Goal: Transaction & Acquisition: Obtain resource

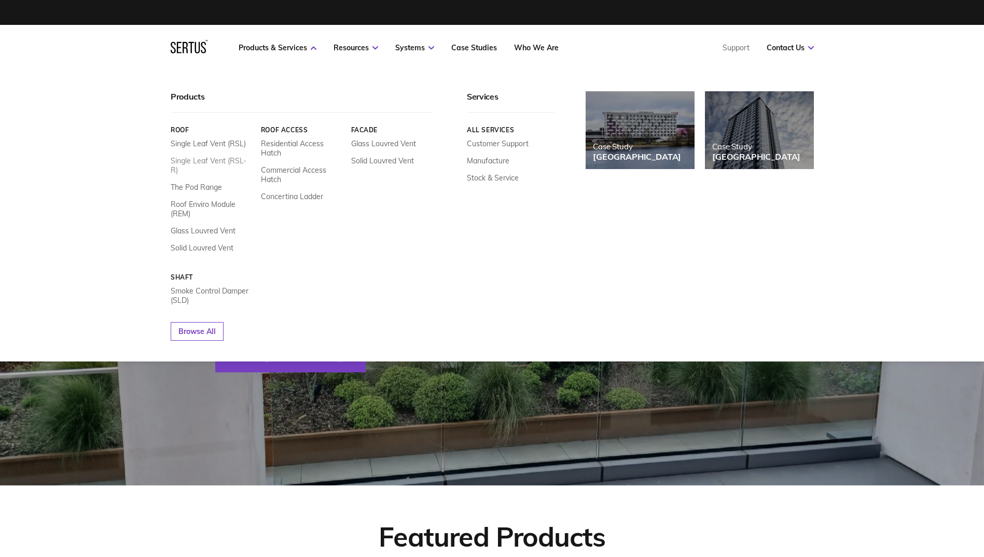
click at [229, 161] on link "Single Leaf Vent (RSL-R)" at bounding box center [212, 165] width 82 height 19
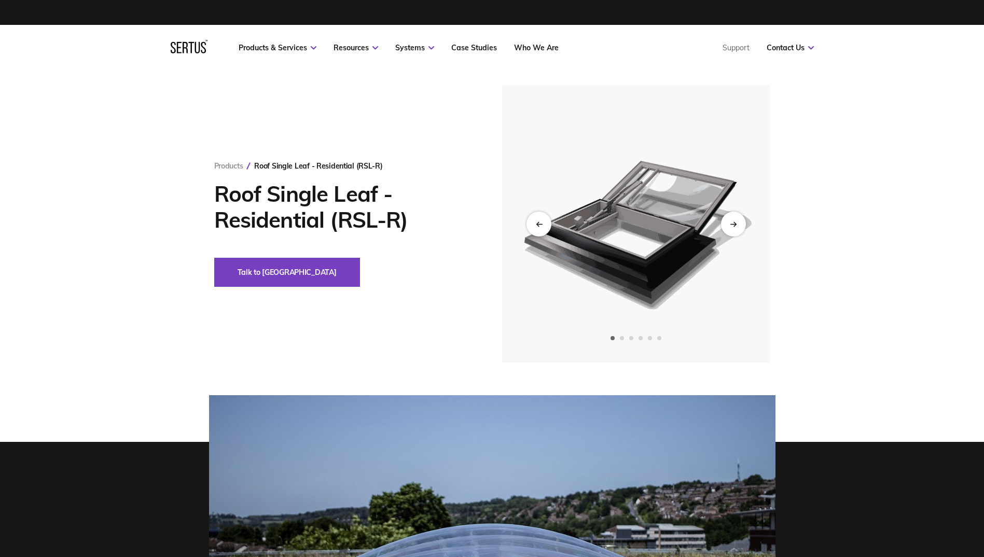
click at [750, 227] on img at bounding box center [635, 224] width 255 height 278
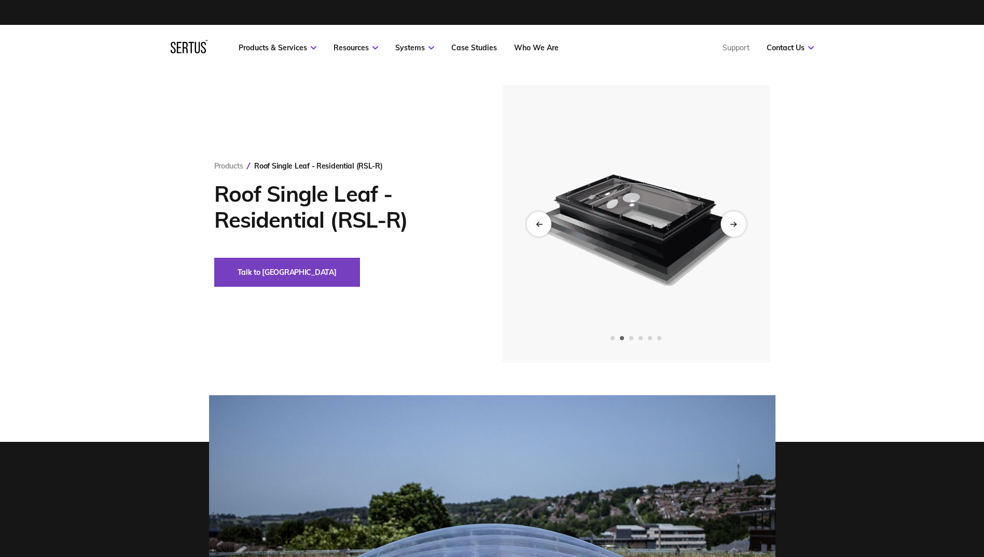
click at [740, 228] on div "Next slide" at bounding box center [733, 223] width 25 height 25
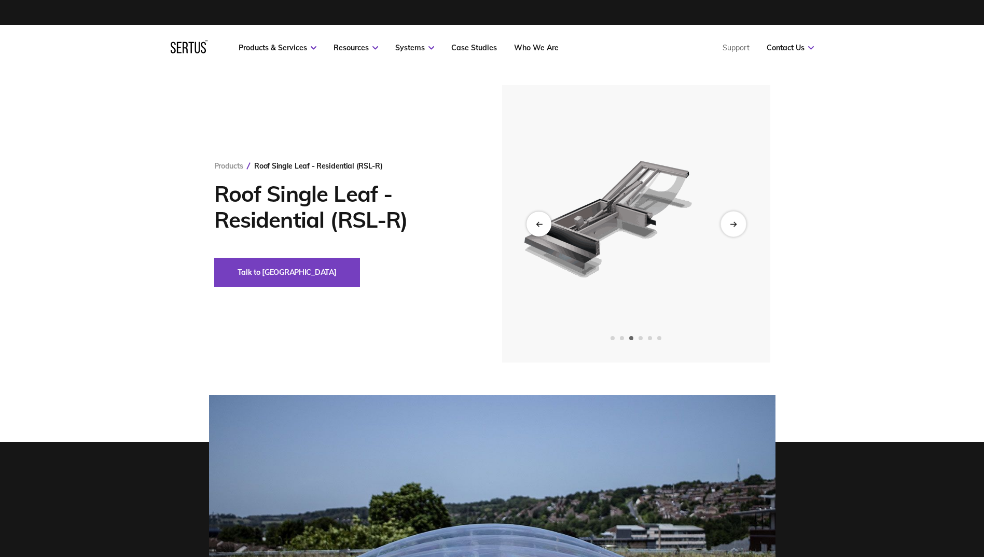
click at [740, 228] on div "Next slide" at bounding box center [733, 223] width 25 height 25
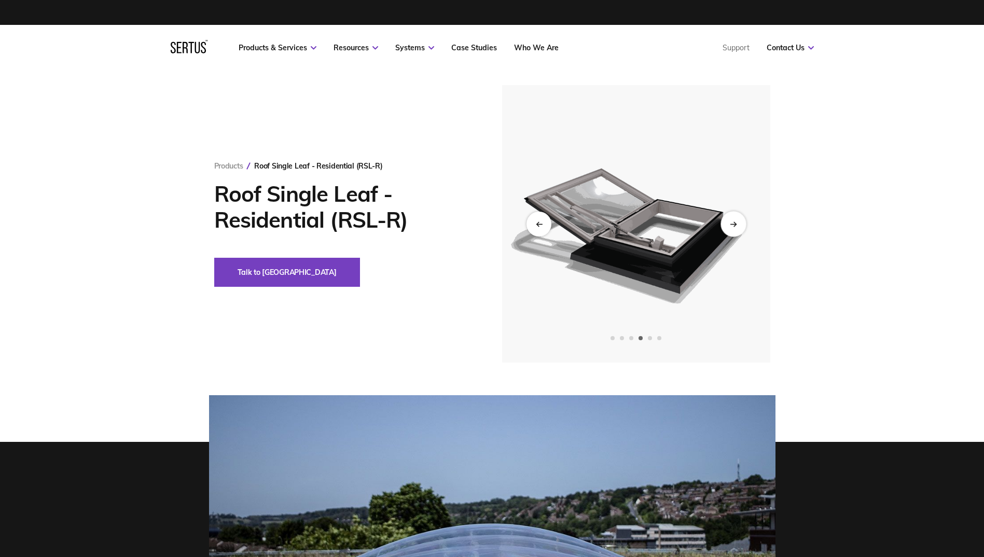
click at [740, 228] on div "Next slide" at bounding box center [733, 223] width 25 height 25
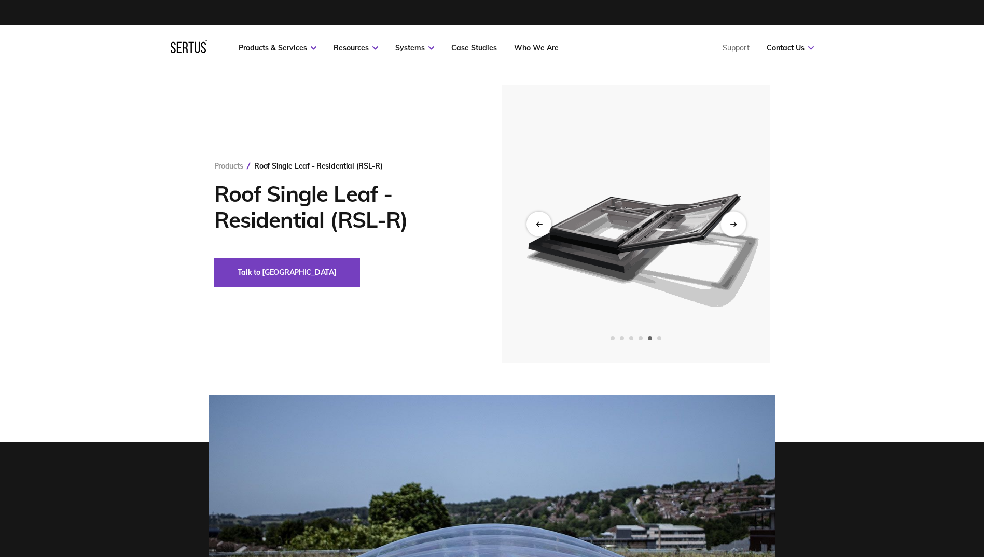
click at [740, 228] on div "Next slide" at bounding box center [733, 223] width 25 height 25
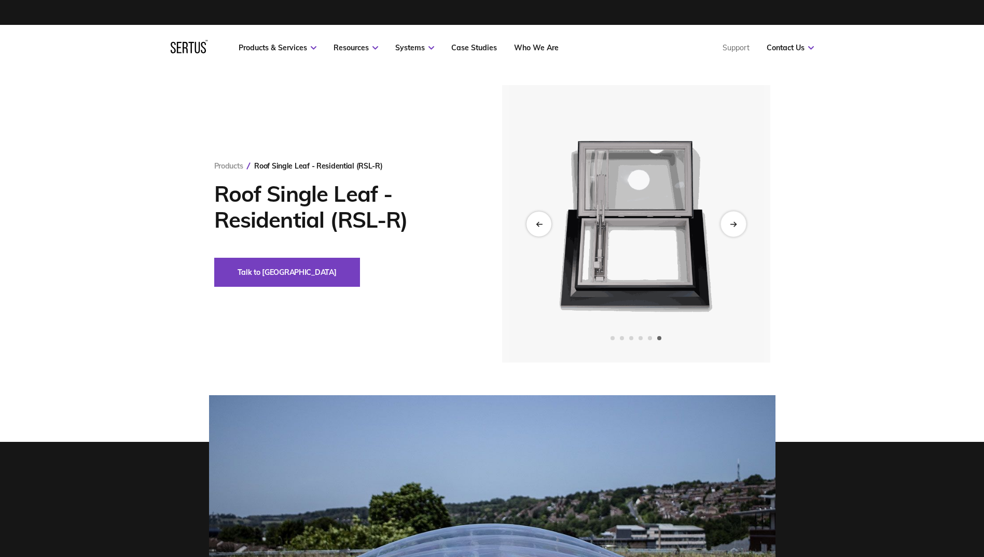
click at [740, 228] on div "Next slide" at bounding box center [733, 223] width 25 height 25
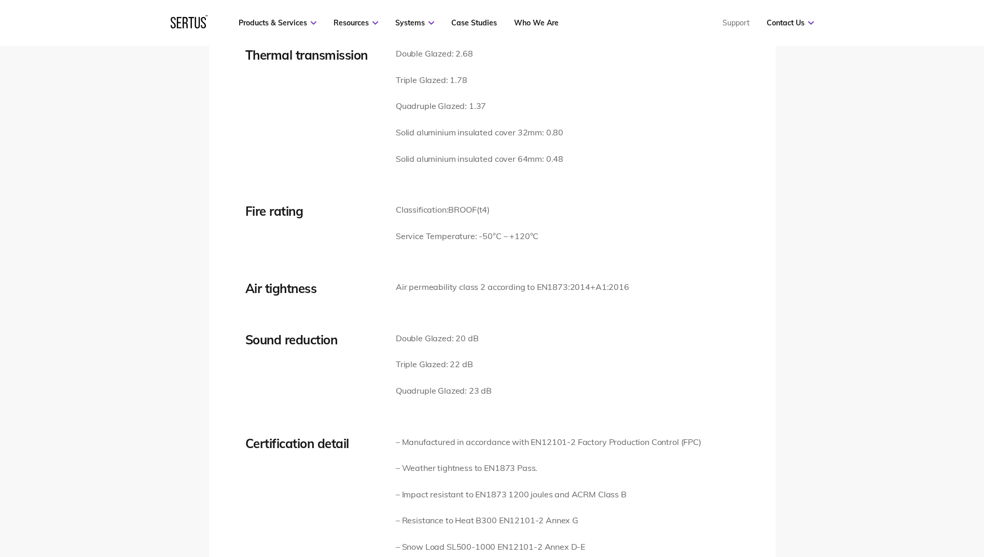
scroll to position [1453, 0]
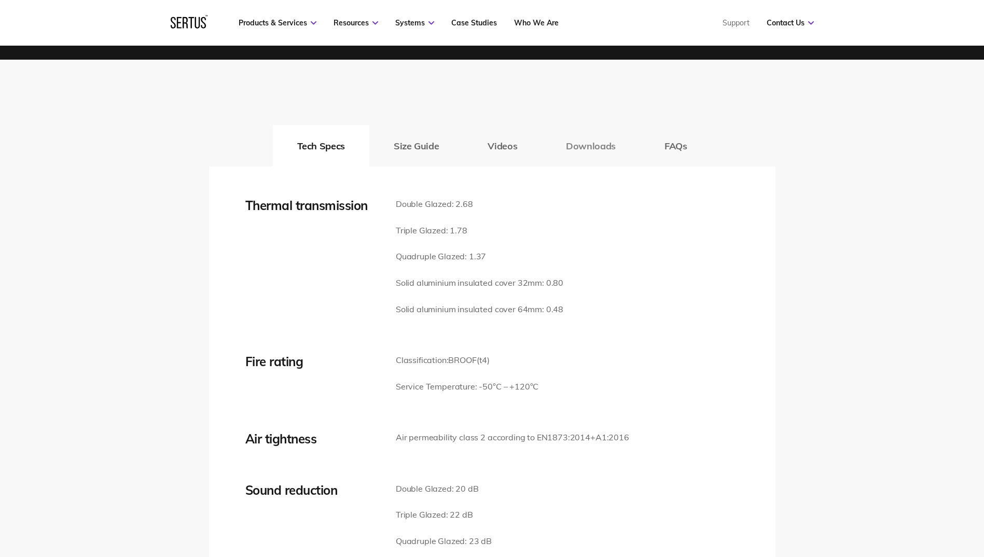
click at [593, 146] on button "Downloads" at bounding box center [591, 146] width 99 height 42
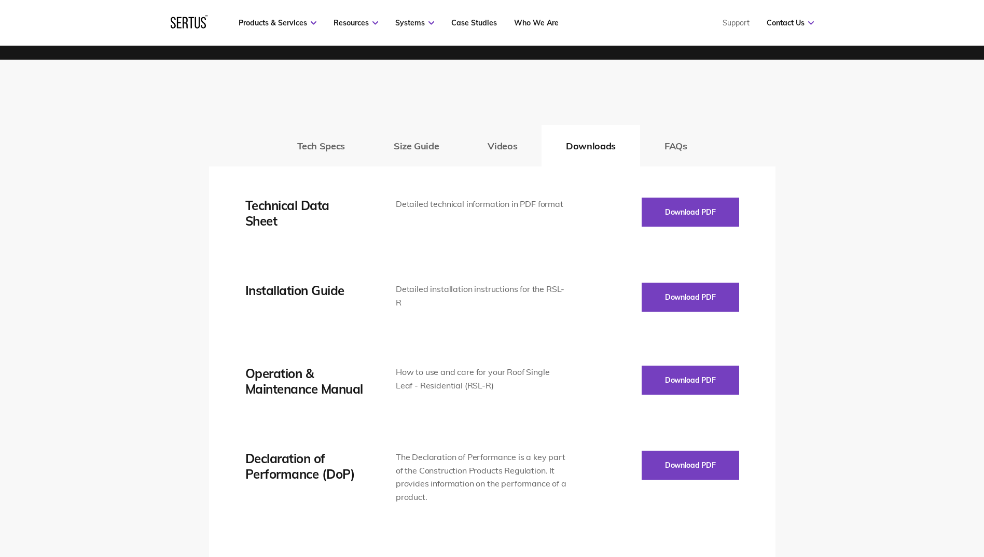
click at [406, 144] on button "Size Guide" at bounding box center [416, 146] width 94 height 42
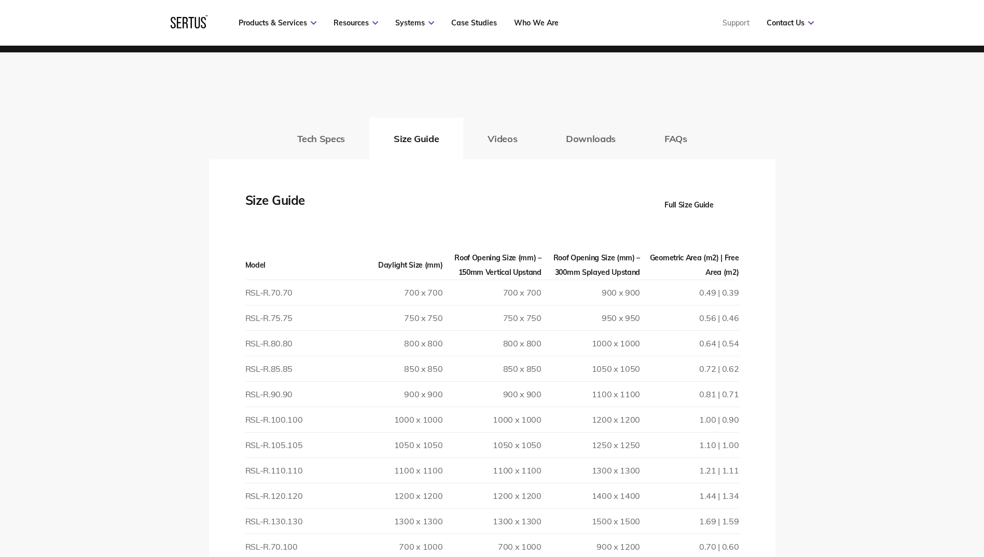
scroll to position [1465, 0]
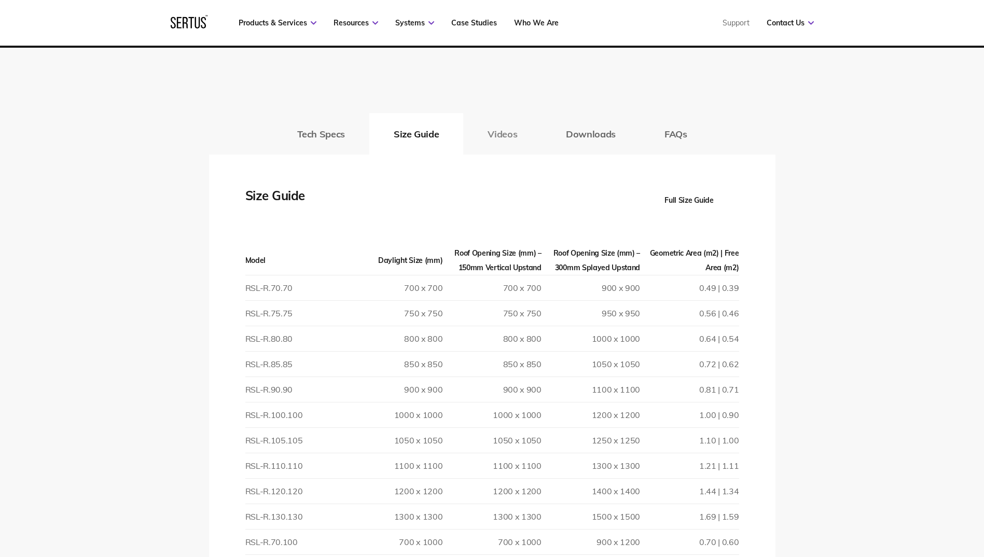
click at [501, 137] on button "Videos" at bounding box center [502, 134] width 78 height 42
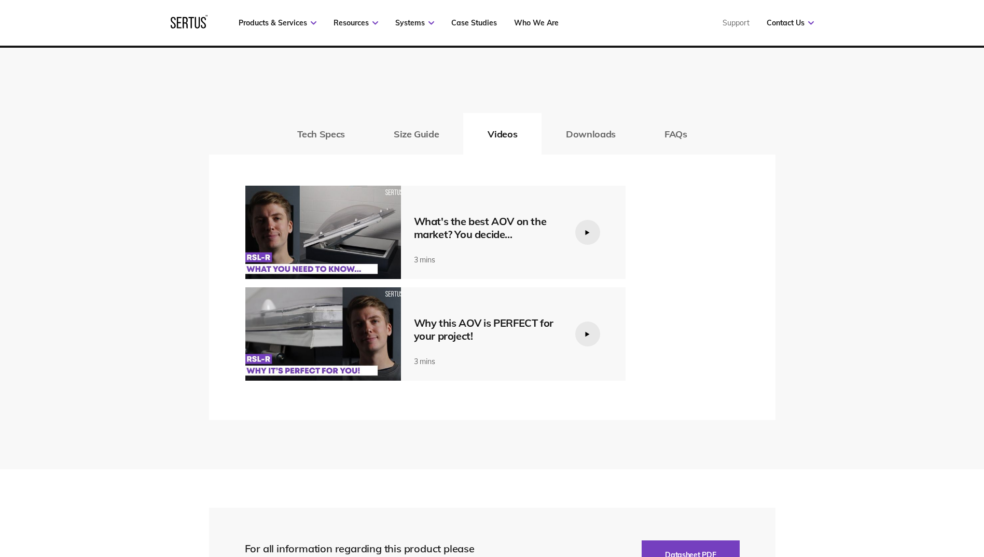
click at [355, 252] on img at bounding box center [323, 232] width 156 height 93
click at [356, 257] on img at bounding box center [323, 232] width 156 height 93
click at [309, 261] on img at bounding box center [323, 232] width 156 height 93
click at [329, 245] on img at bounding box center [323, 232] width 156 height 93
click at [590, 334] on div at bounding box center [587, 334] width 25 height 25
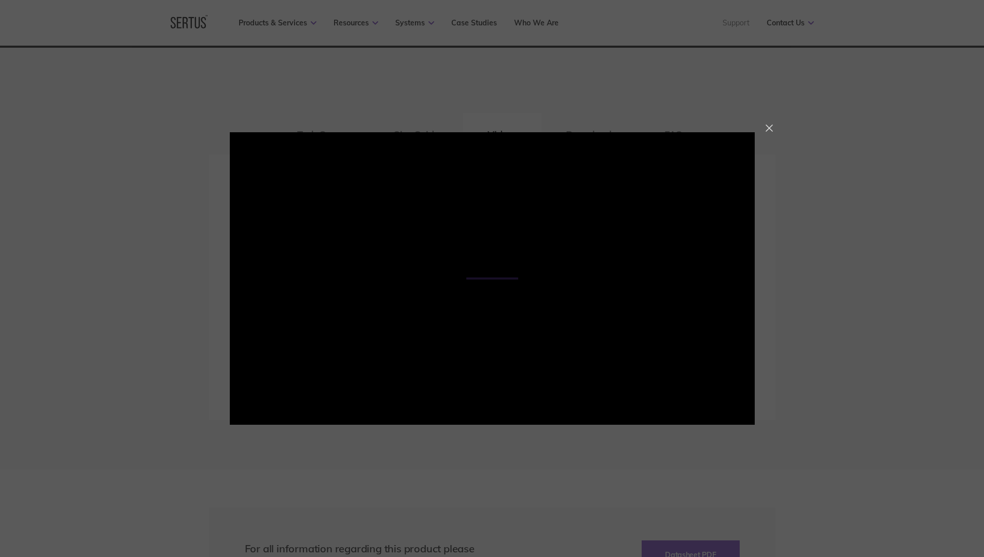
click at [772, 125] on div at bounding box center [769, 128] width 7 height 7
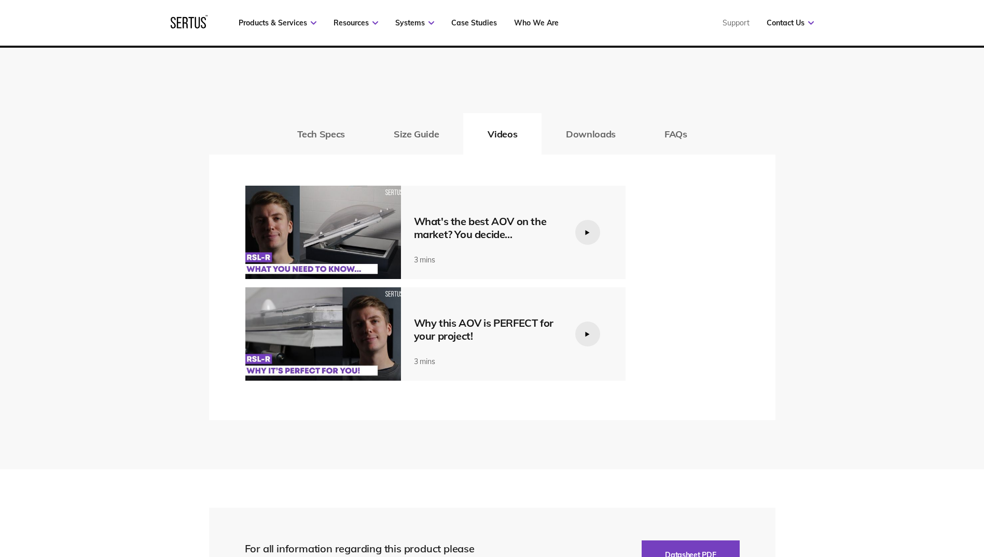
click at [809, 187] on div "Tech Specs Size Guide Videos Downloads FAQs Thermal transmission Double Glazed:…" at bounding box center [492, 259] width 984 height 422
click at [609, 131] on button "Downloads" at bounding box center [591, 134] width 99 height 42
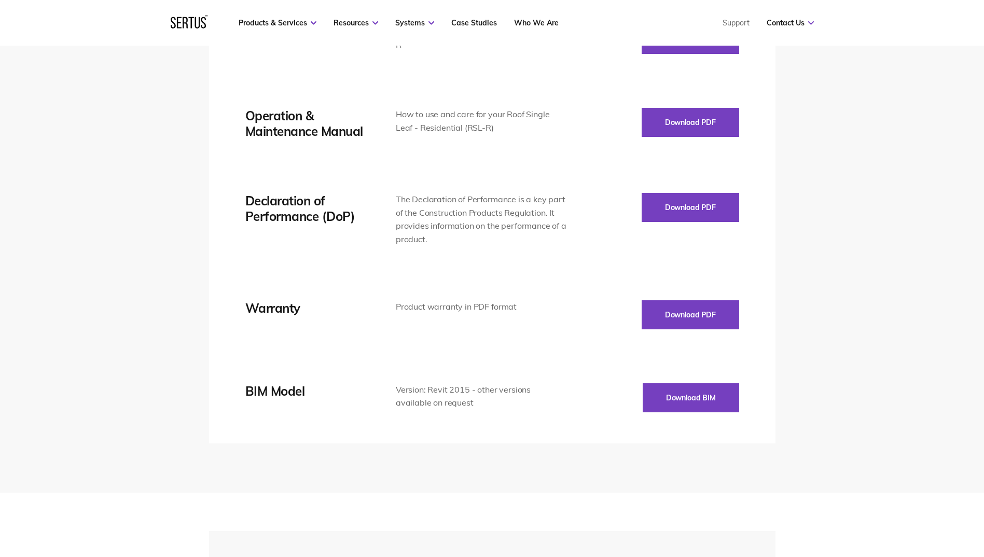
scroll to position [1776, 0]
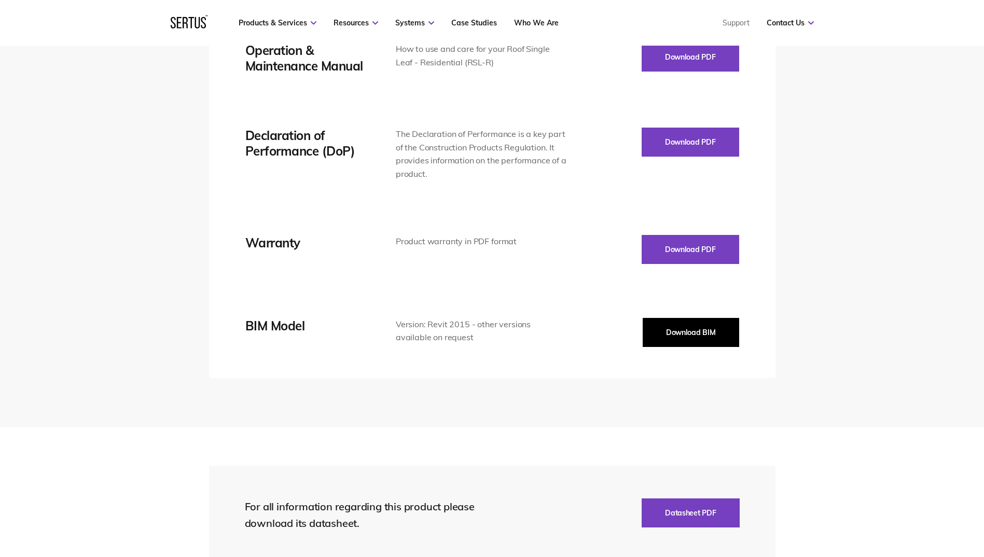
click at [708, 337] on button "Download BIM" at bounding box center [691, 332] width 96 height 29
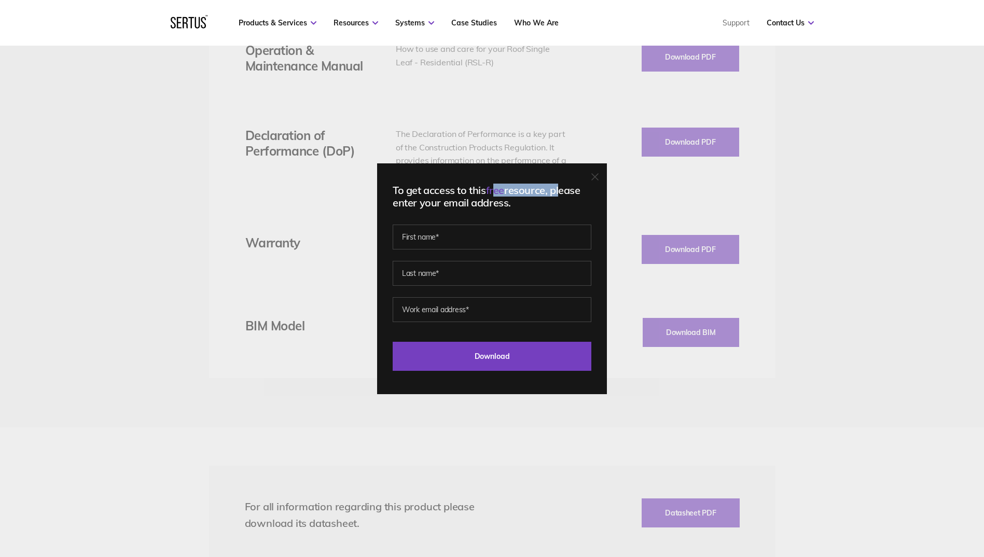
drag, startPoint x: 499, startPoint y: 185, endPoint x: 565, endPoint y: 194, distance: 67.0
click at [565, 194] on div "To get access to this free resource, please enter your email address." at bounding box center [492, 196] width 199 height 25
click at [565, 195] on div "To get access to this free resource, please enter your email address." at bounding box center [492, 196] width 199 height 25
click at [456, 238] on input "text" at bounding box center [492, 237] width 199 height 25
type input "[PERSON_NAME]"
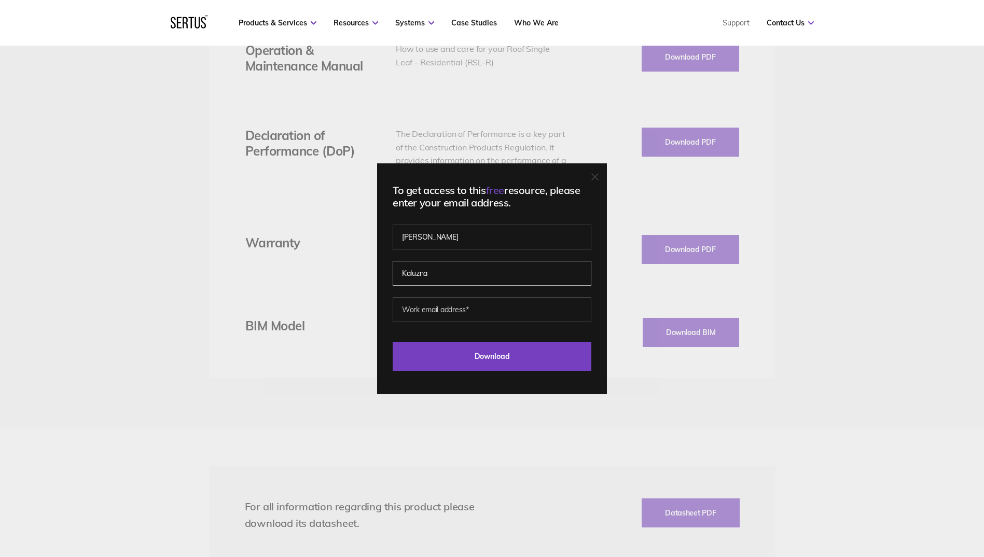
type input "Kaluzna"
type input "[PERSON_NAME][EMAIL_ADDRESS][PERSON_NAME][DOMAIN_NAME]"
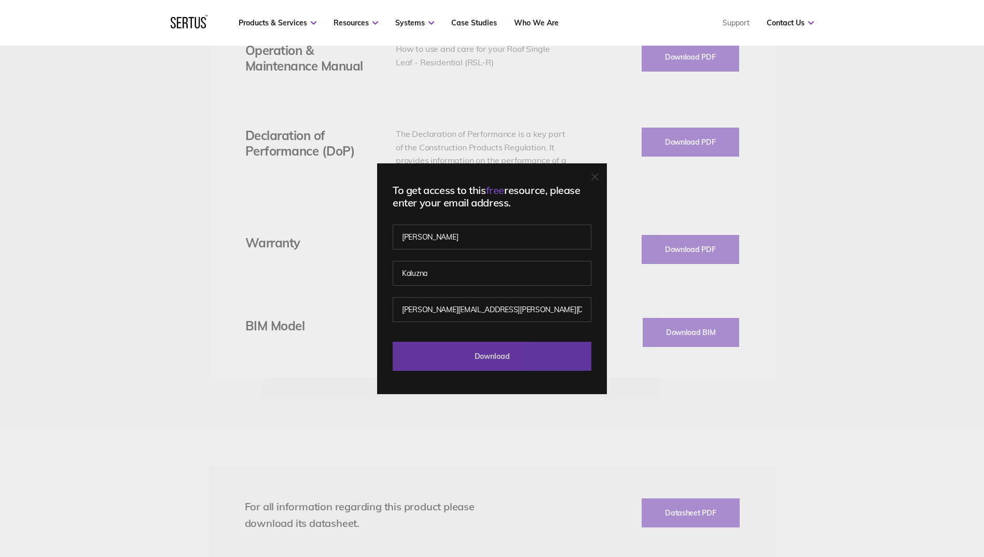
click at [508, 353] on input "Download" at bounding box center [492, 356] width 199 height 29
